Goal: Task Accomplishment & Management: Use online tool/utility

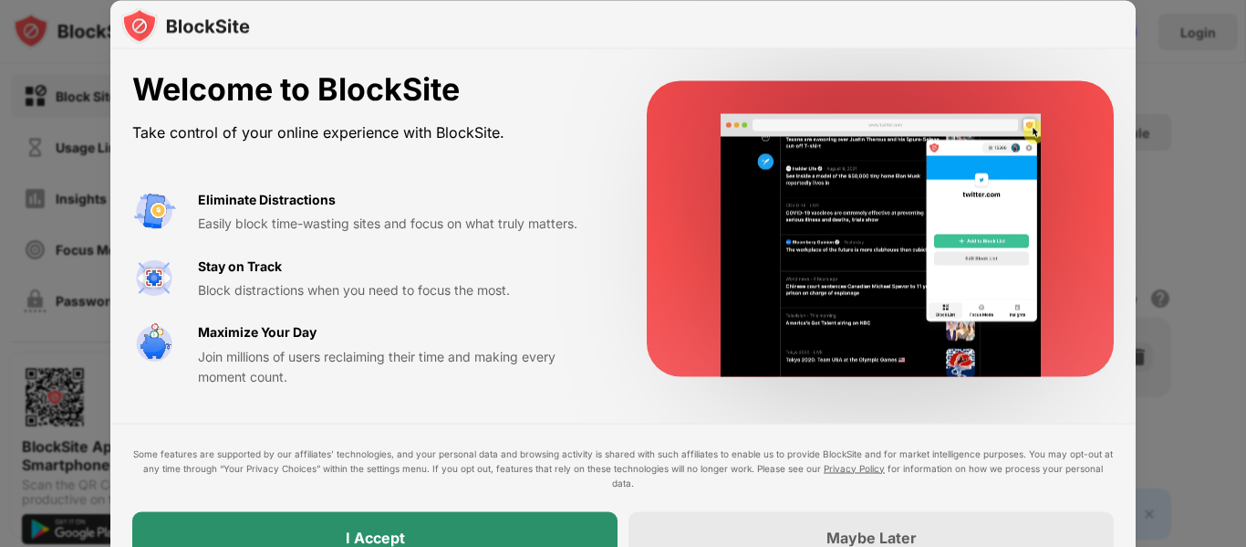
click at [408, 521] on div "I Accept" at bounding box center [374, 536] width 485 height 51
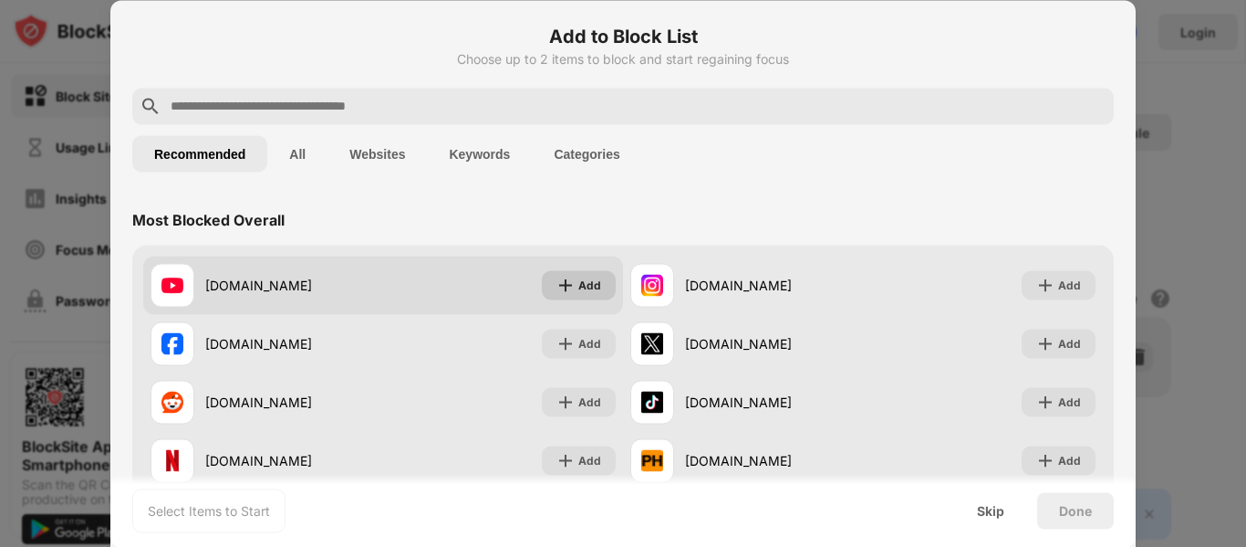
click at [575, 289] on img at bounding box center [566, 285] width 18 height 18
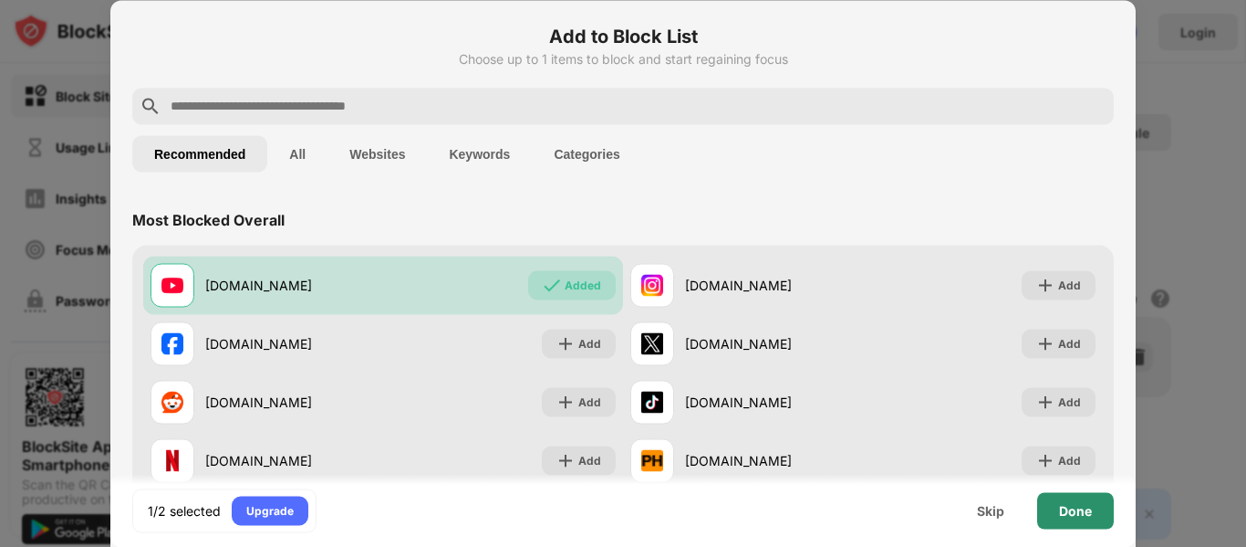
click at [1079, 505] on div "Done" at bounding box center [1075, 510] width 33 height 15
